Goal: Task Accomplishment & Management: Complete application form

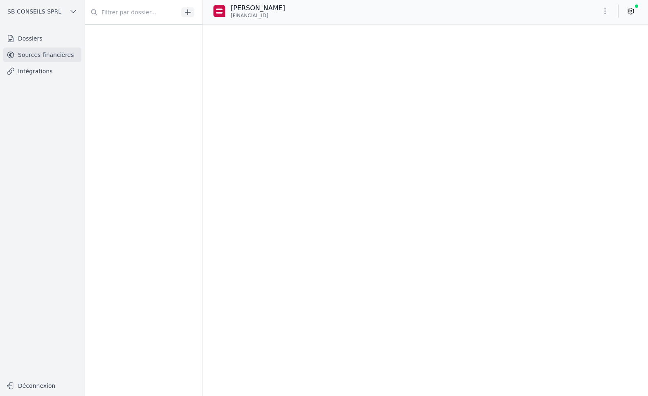
scroll to position [15180, 0]
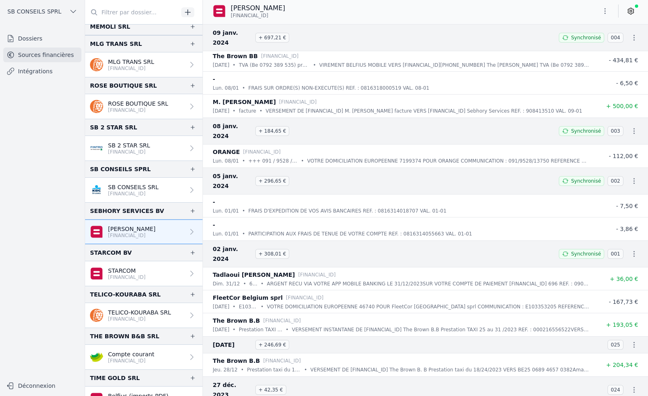
click at [36, 71] on link "Intégrations" at bounding box center [42, 71] width 78 height 15
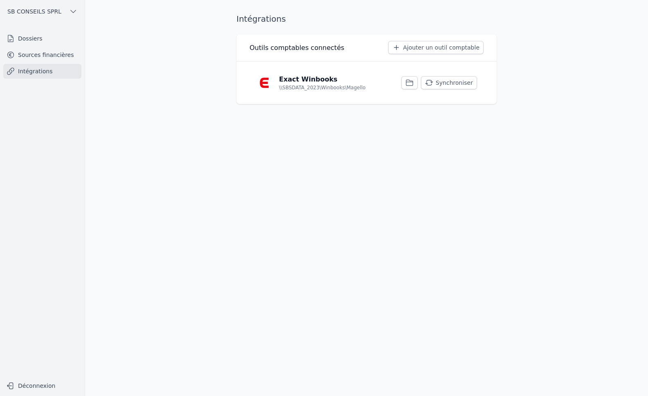
click at [31, 54] on link "Sources financières" at bounding box center [42, 54] width 78 height 15
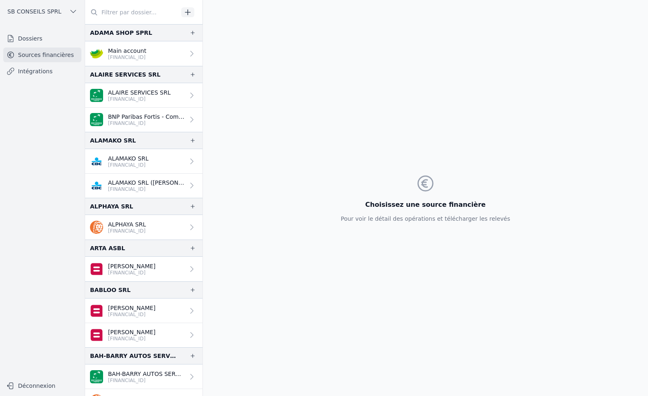
click at [33, 38] on link "Dossiers" at bounding box center [42, 38] width 78 height 15
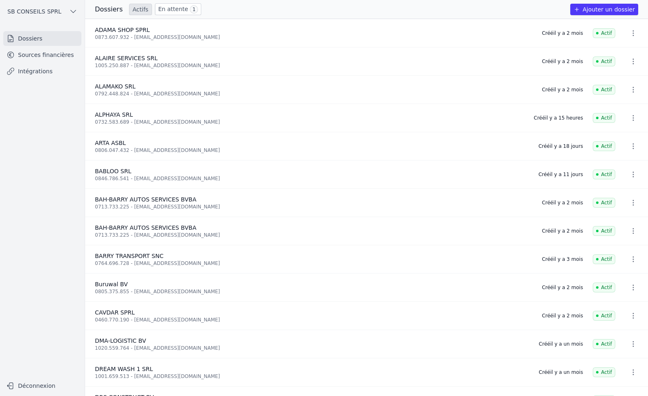
click at [619, 5] on button "Ajouter un dossier" at bounding box center [604, 9] width 68 height 11
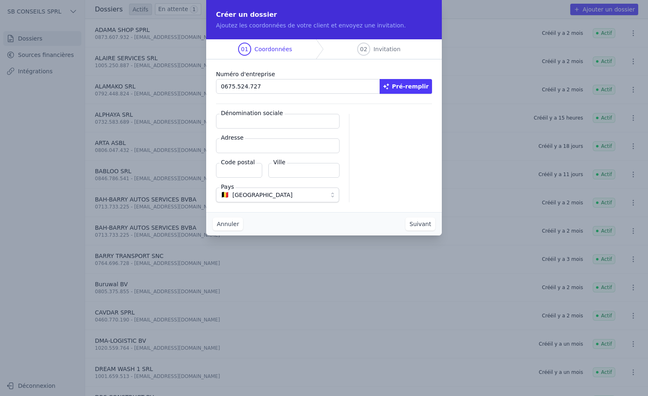
type input "0675.524.727"
click at [418, 84] on button "Pré-remplir" at bounding box center [406, 86] width 52 height 15
type input "ETOILE KINDIA SPRL"
type input "Rue de la Prévoyance 15/3"
type input "1000"
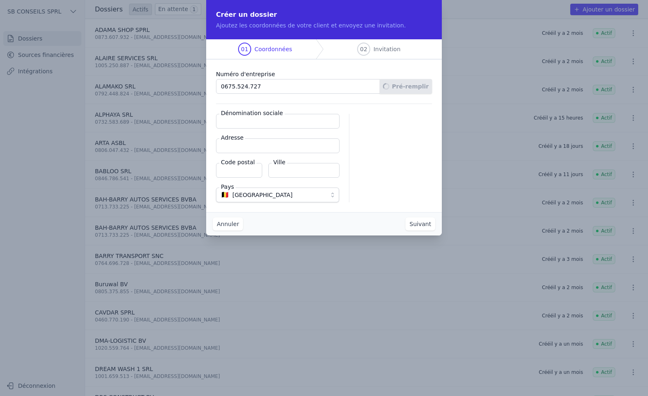
type input "[GEOGRAPHIC_DATA]"
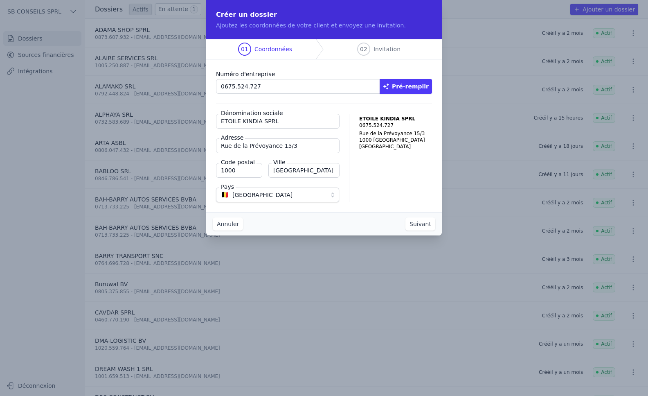
click at [421, 225] on button "Suivant" at bounding box center [420, 223] width 30 height 13
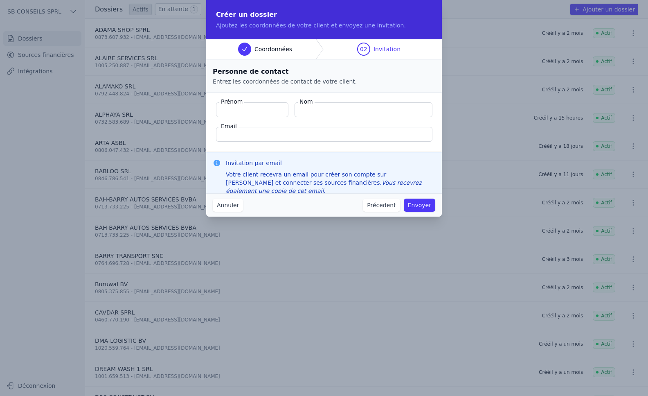
type input "a"
type input "Amadou"
type input "DIALLO"
type input "[EMAIL_ADDRESS][DOMAIN_NAME]"
click at [417, 204] on button "Envoyer" at bounding box center [420, 204] width 32 height 13
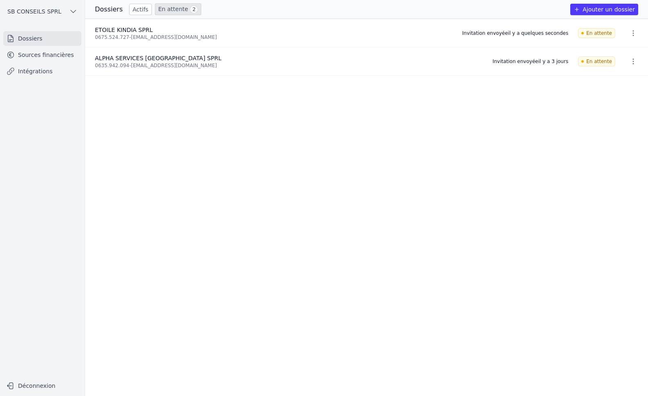
click at [38, 38] on link "Dossiers" at bounding box center [42, 38] width 78 height 15
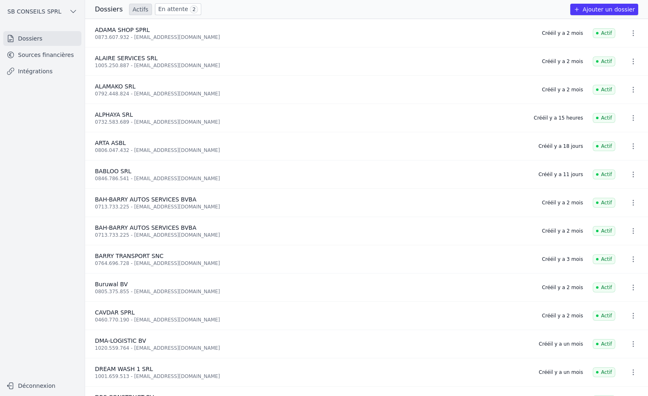
click at [37, 72] on link "Intégrations" at bounding box center [42, 71] width 78 height 15
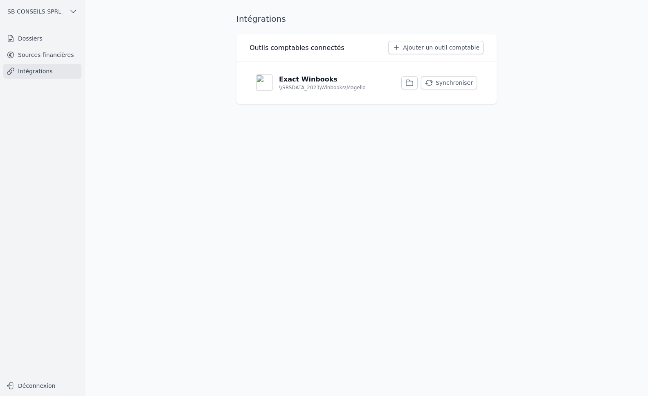
click at [457, 81] on button "Synchroniser" at bounding box center [449, 82] width 56 height 13
click at [35, 53] on link "Sources financières" at bounding box center [42, 54] width 78 height 15
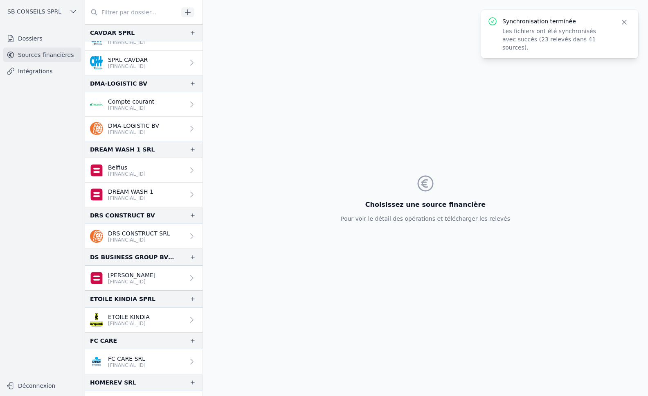
scroll to position [532, 0]
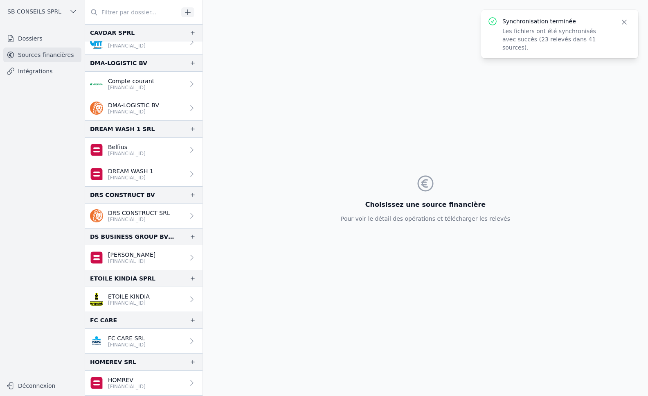
click at [150, 302] on p "[FINANCIAL_ID]" at bounding box center [129, 302] width 42 height 7
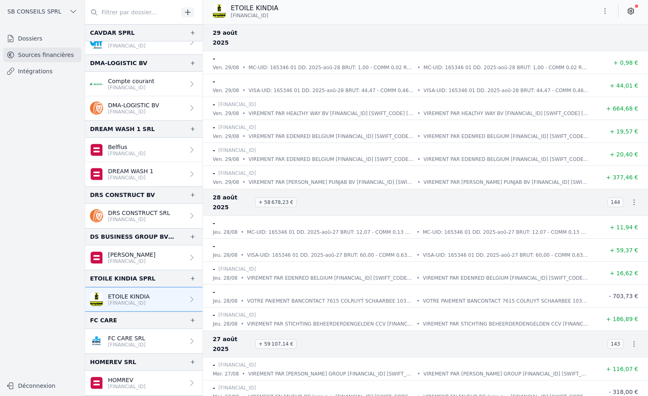
click at [633, 9] on icon at bounding box center [631, 11] width 8 height 8
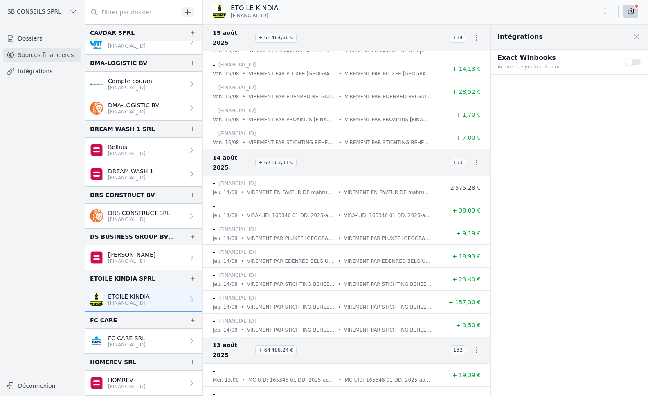
scroll to position [2782, 0]
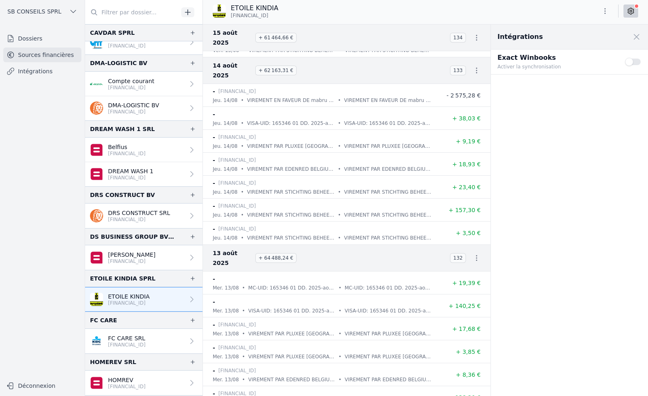
click at [631, 63] on button "Use setting" at bounding box center [633, 62] width 16 height 8
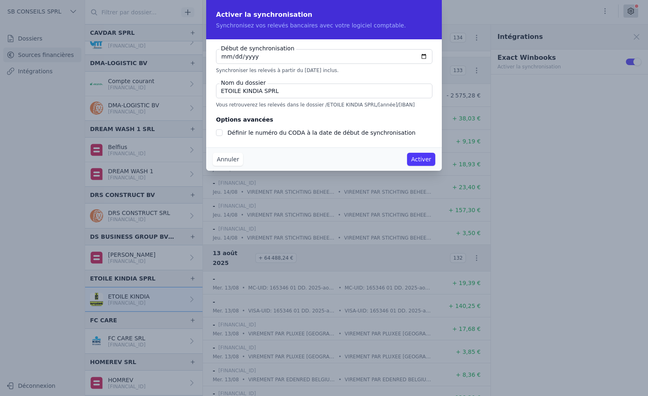
checkbox input "false"
type input "[DATE]"
click at [222, 131] on input "Définir le numéro du CODA à la date de début de synchronisation" at bounding box center [219, 132] width 7 height 7
checkbox input "true"
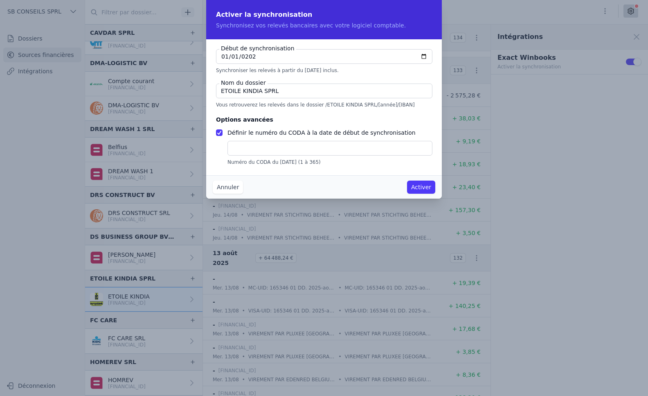
click at [254, 147] on input "text" at bounding box center [329, 148] width 205 height 15
type input "1"
click at [425, 188] on button "Activer" at bounding box center [421, 186] width 28 height 13
click at [420, 187] on button "Activer" at bounding box center [421, 186] width 28 height 13
click at [417, 191] on button "Activer" at bounding box center [421, 186] width 28 height 13
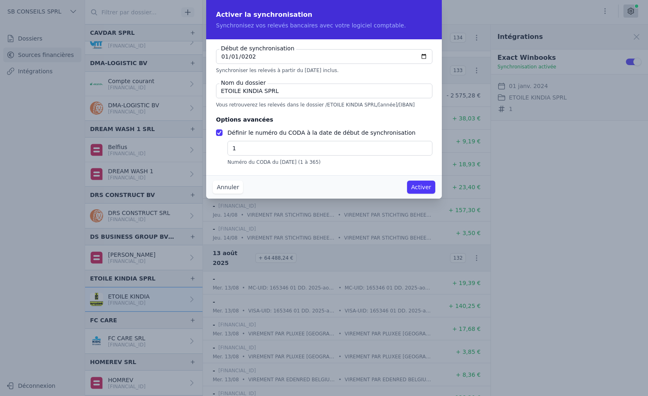
click at [417, 191] on button "Activer" at bounding box center [421, 186] width 28 height 13
click at [416, 189] on button "Activer" at bounding box center [421, 186] width 28 height 13
click at [322, 151] on input "1" at bounding box center [329, 148] width 205 height 15
click at [428, 186] on button "Activer" at bounding box center [421, 186] width 28 height 13
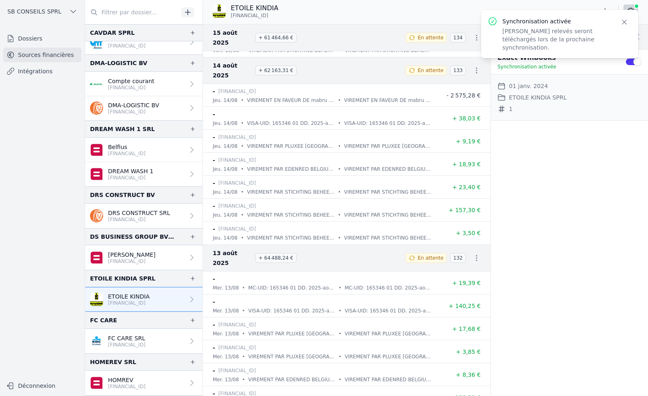
click at [46, 68] on link "Intégrations" at bounding box center [42, 71] width 78 height 15
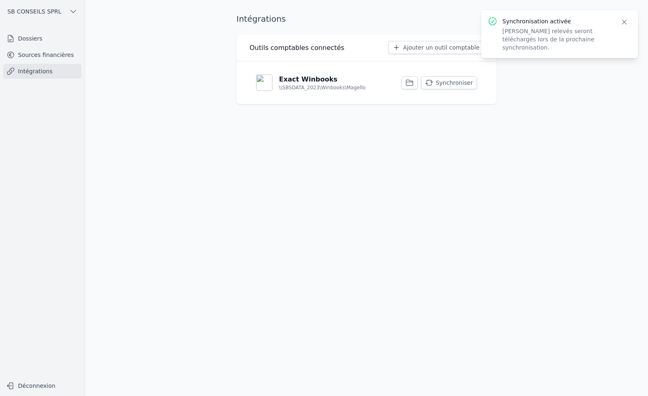
click at [449, 82] on button "Synchroniser" at bounding box center [449, 82] width 56 height 13
click at [27, 54] on link "Sources financières" at bounding box center [42, 54] width 78 height 15
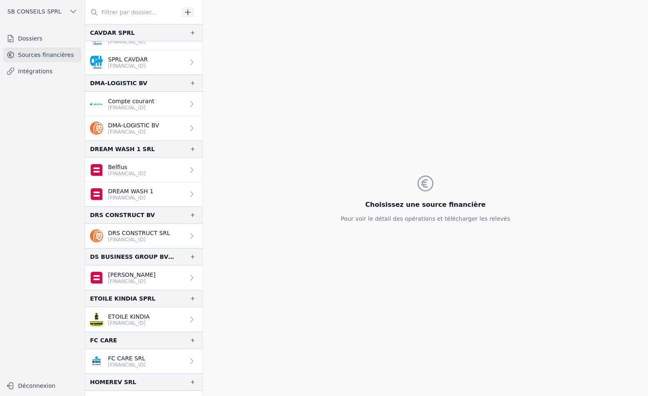
scroll to position [532, 0]
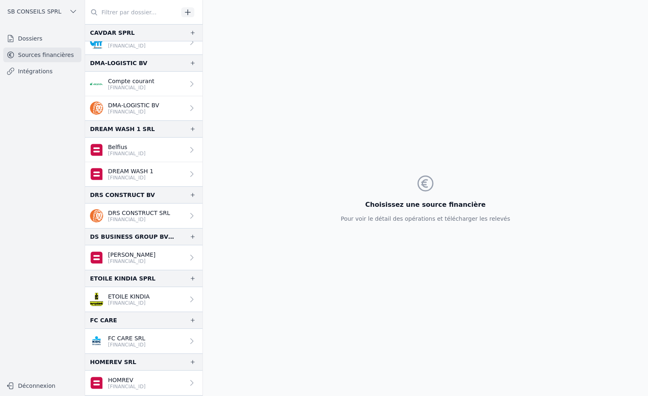
click at [150, 296] on p "ETOILE KINDIA" at bounding box center [129, 296] width 42 height 8
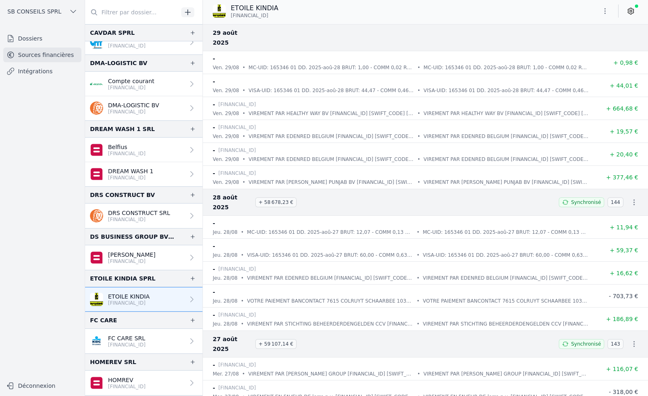
click at [53, 73] on link "Intégrations" at bounding box center [42, 71] width 78 height 15
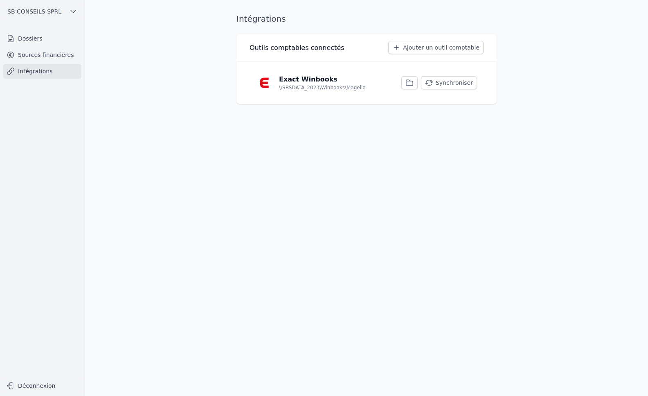
click at [30, 55] on link "Sources financières" at bounding box center [42, 54] width 78 height 15
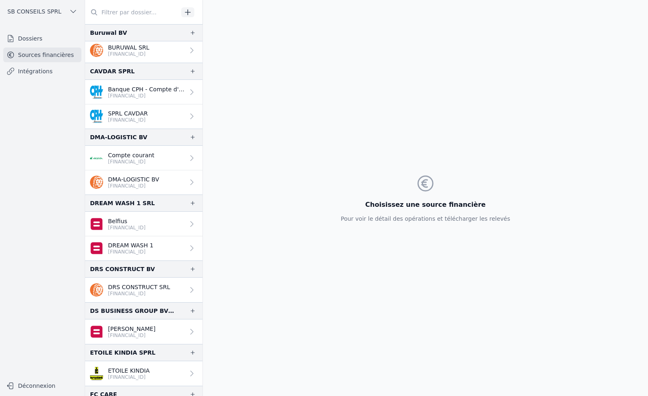
scroll to position [532, 0]
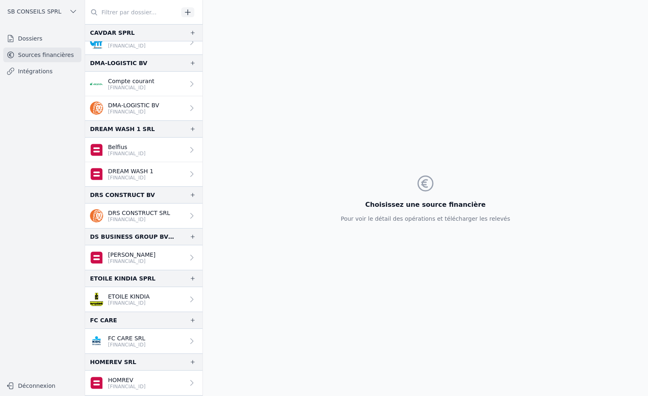
click at [150, 296] on p "ETOILE KINDIA" at bounding box center [129, 296] width 42 height 8
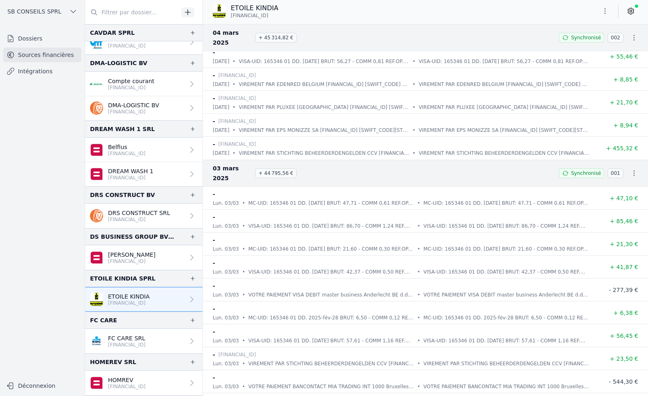
scroll to position [31697, 0]
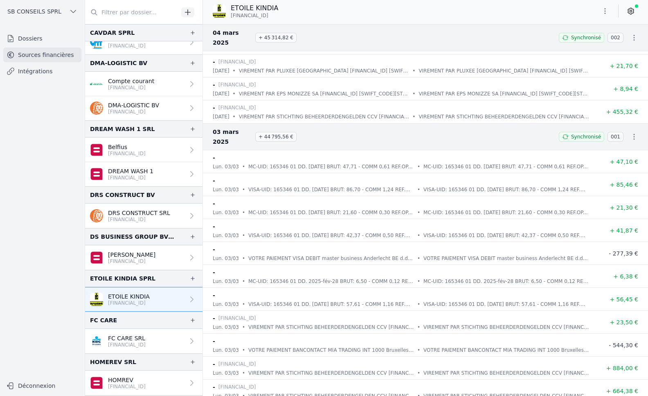
click at [632, 10] on icon at bounding box center [631, 11] width 8 height 8
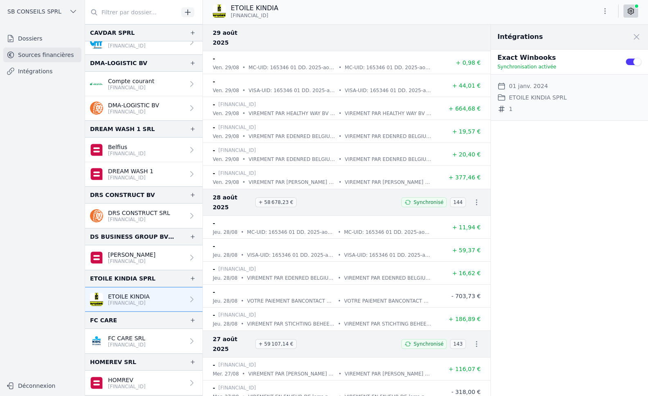
click at [636, 63] on button "Use setting" at bounding box center [633, 62] width 16 height 8
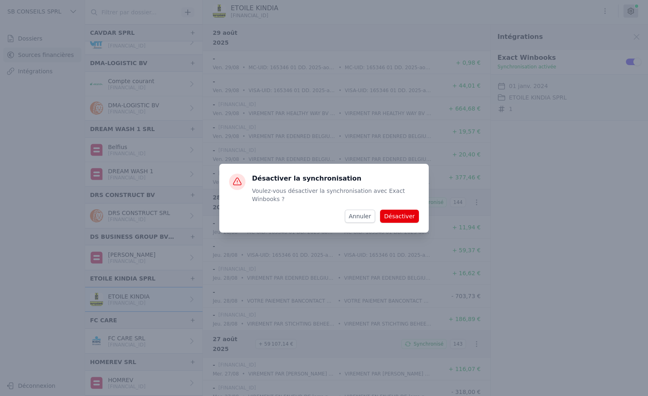
click at [395, 215] on button "Désactiver" at bounding box center [399, 215] width 39 height 13
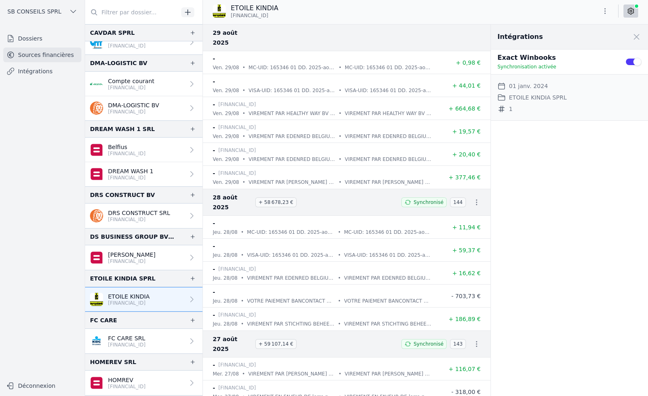
click at [629, 63] on button "Use setting" at bounding box center [633, 62] width 16 height 8
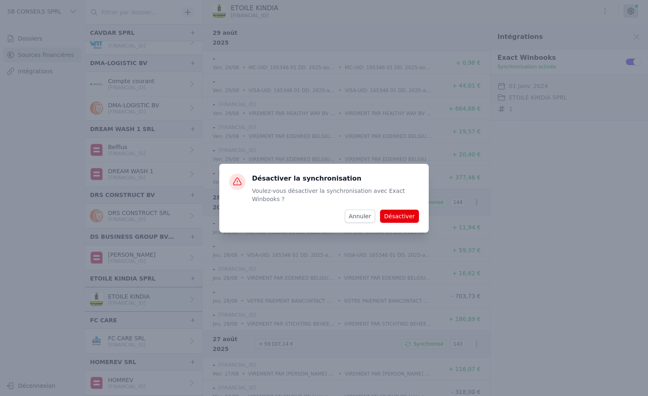
click at [396, 214] on button "Désactiver" at bounding box center [399, 215] width 39 height 13
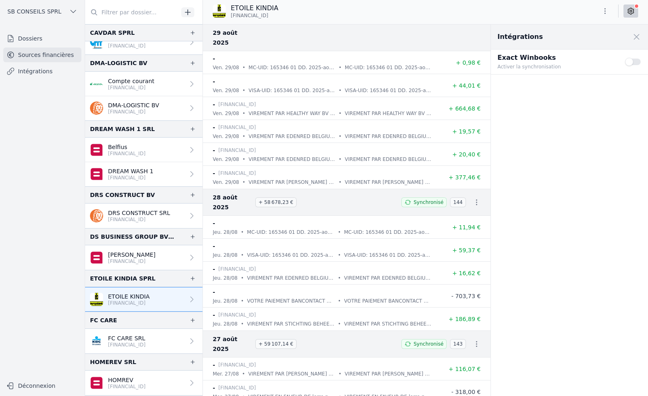
click at [636, 61] on button "Use setting" at bounding box center [633, 62] width 16 height 8
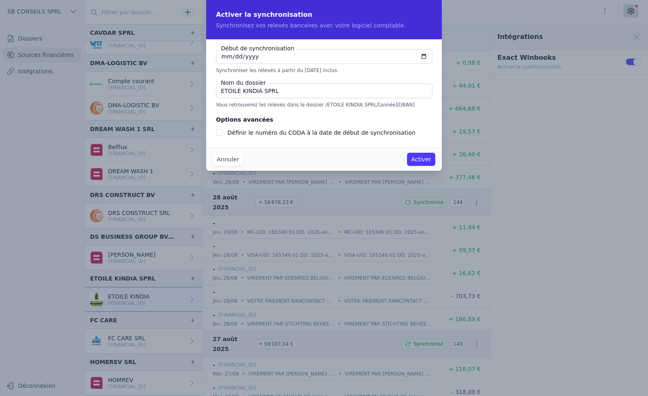
click at [423, 56] on input "[DATE]" at bounding box center [324, 56] width 216 height 15
click at [375, 59] on input "[DATE]" at bounding box center [324, 56] width 216 height 15
checkbox input "false"
type input "[DATE]"
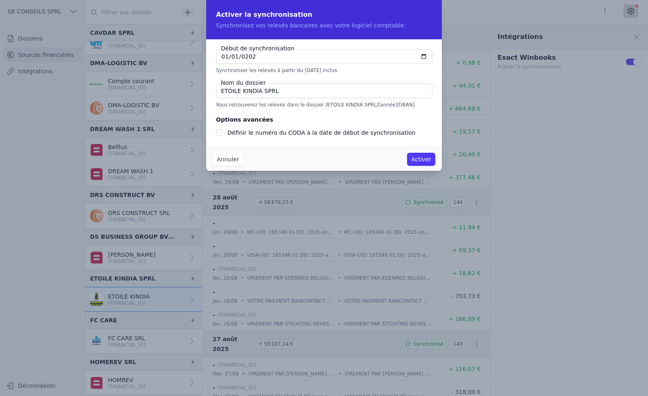
click at [219, 131] on input "Définir le numéro du CODA à la date de début de synchronisation" at bounding box center [219, 132] width 7 height 7
checkbox input "true"
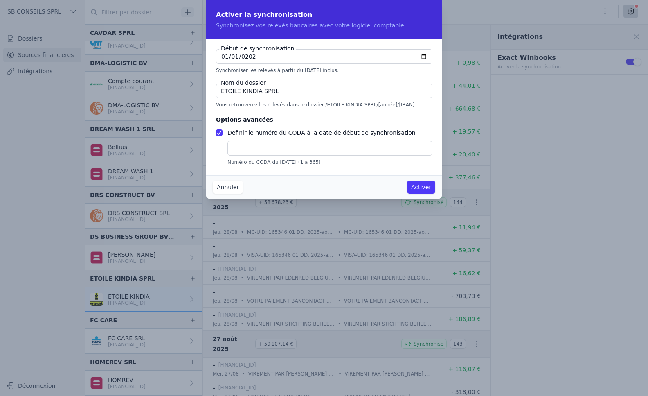
click at [239, 147] on input "text" at bounding box center [329, 148] width 205 height 15
type input "1"
click at [427, 189] on button "Activer" at bounding box center [421, 186] width 28 height 13
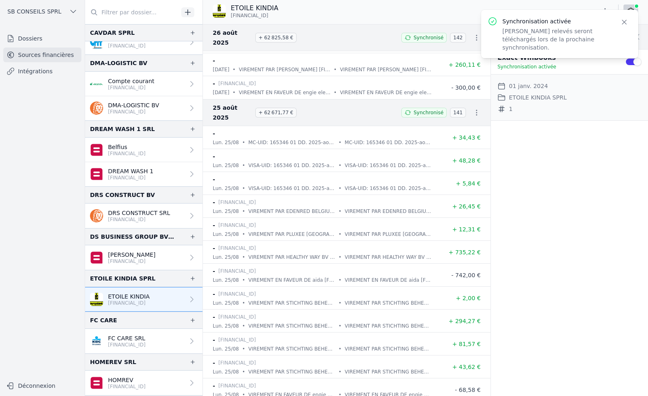
scroll to position [900, 0]
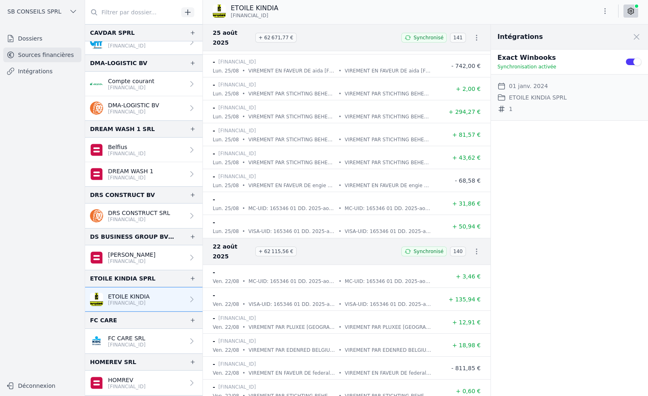
click at [41, 70] on link "Intégrations" at bounding box center [42, 71] width 78 height 15
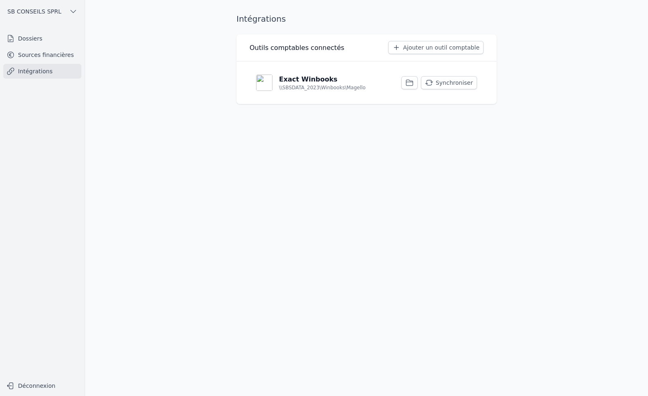
click at [443, 80] on button "Synchroniser" at bounding box center [449, 82] width 56 height 13
click at [42, 58] on link "Sources financières" at bounding box center [42, 54] width 78 height 15
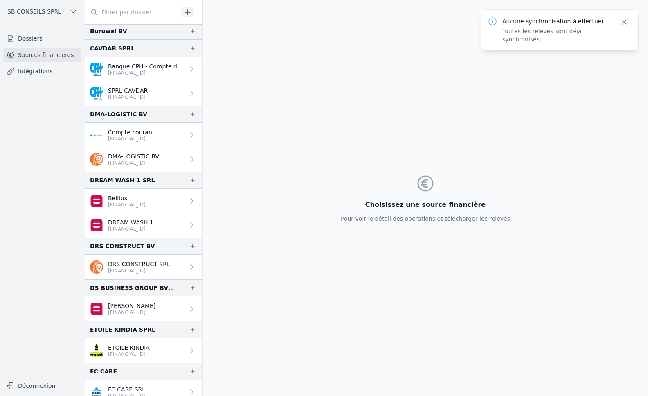
scroll to position [491, 0]
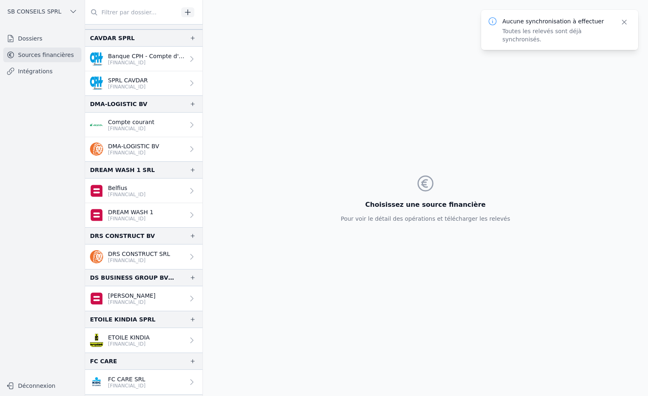
click at [167, 349] on link "ETOILE KINDIA [FINANCIAL_ID]" at bounding box center [143, 340] width 117 height 25
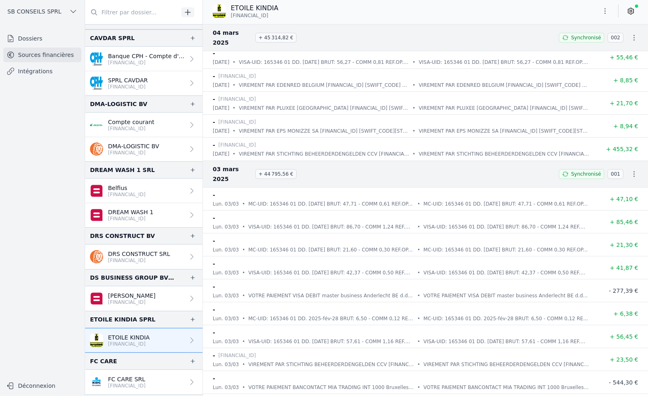
scroll to position [31697, 0]
